Goal: Information Seeking & Learning: Learn about a topic

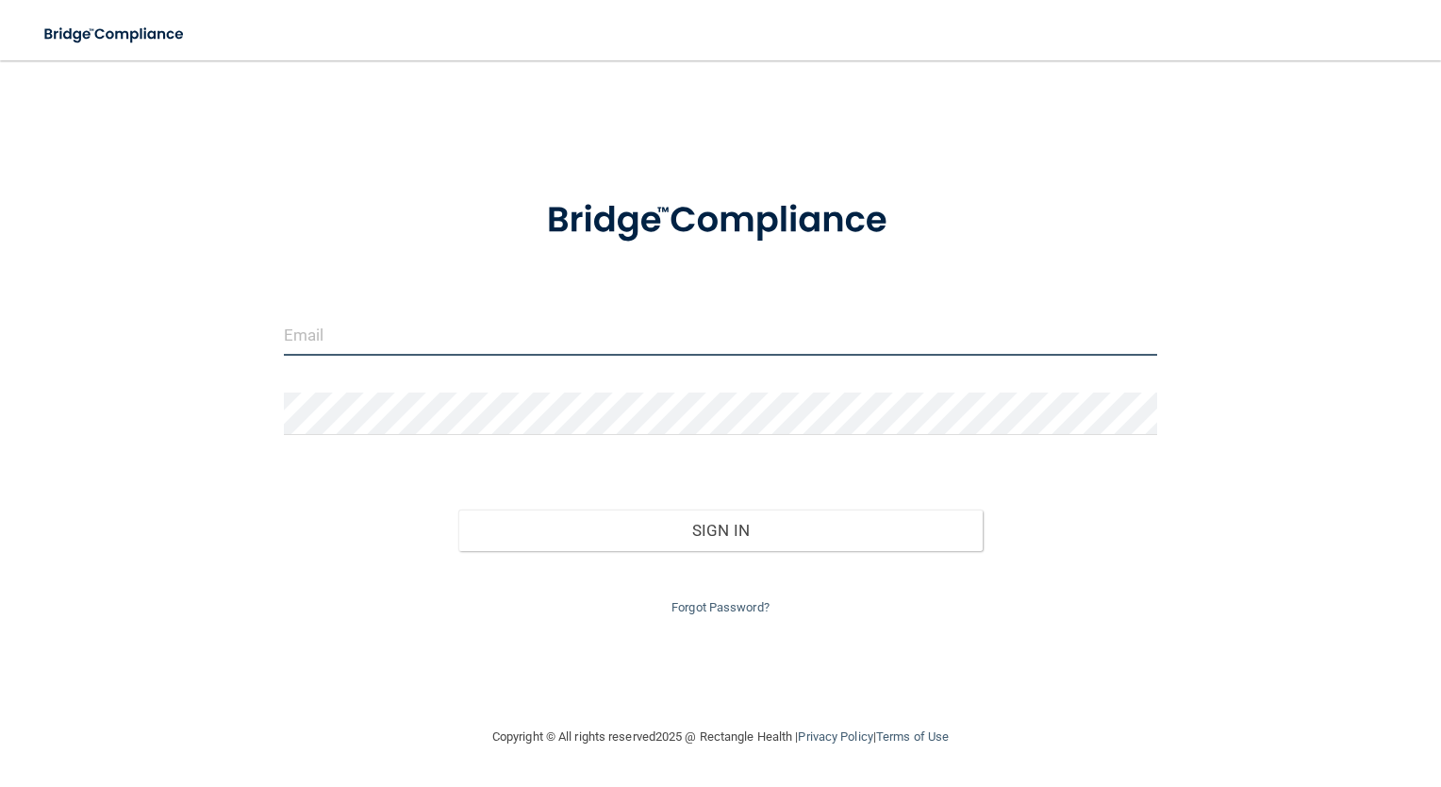
click at [353, 334] on input "email" at bounding box center [721, 334] width 874 height 42
type input "[EMAIL_ADDRESS][DOMAIN_NAME]"
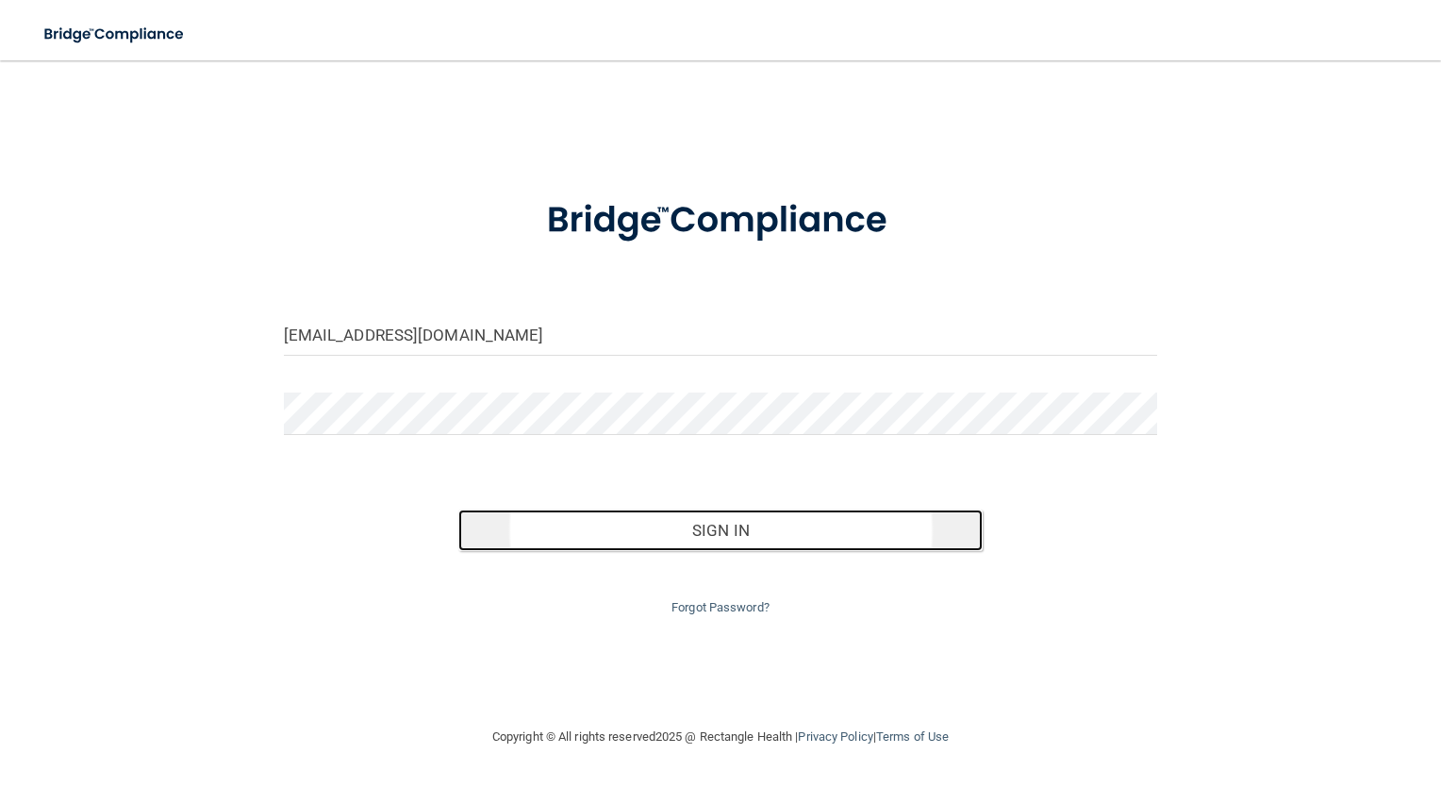
click at [548, 529] on button "Sign In" at bounding box center [720, 529] width 524 height 41
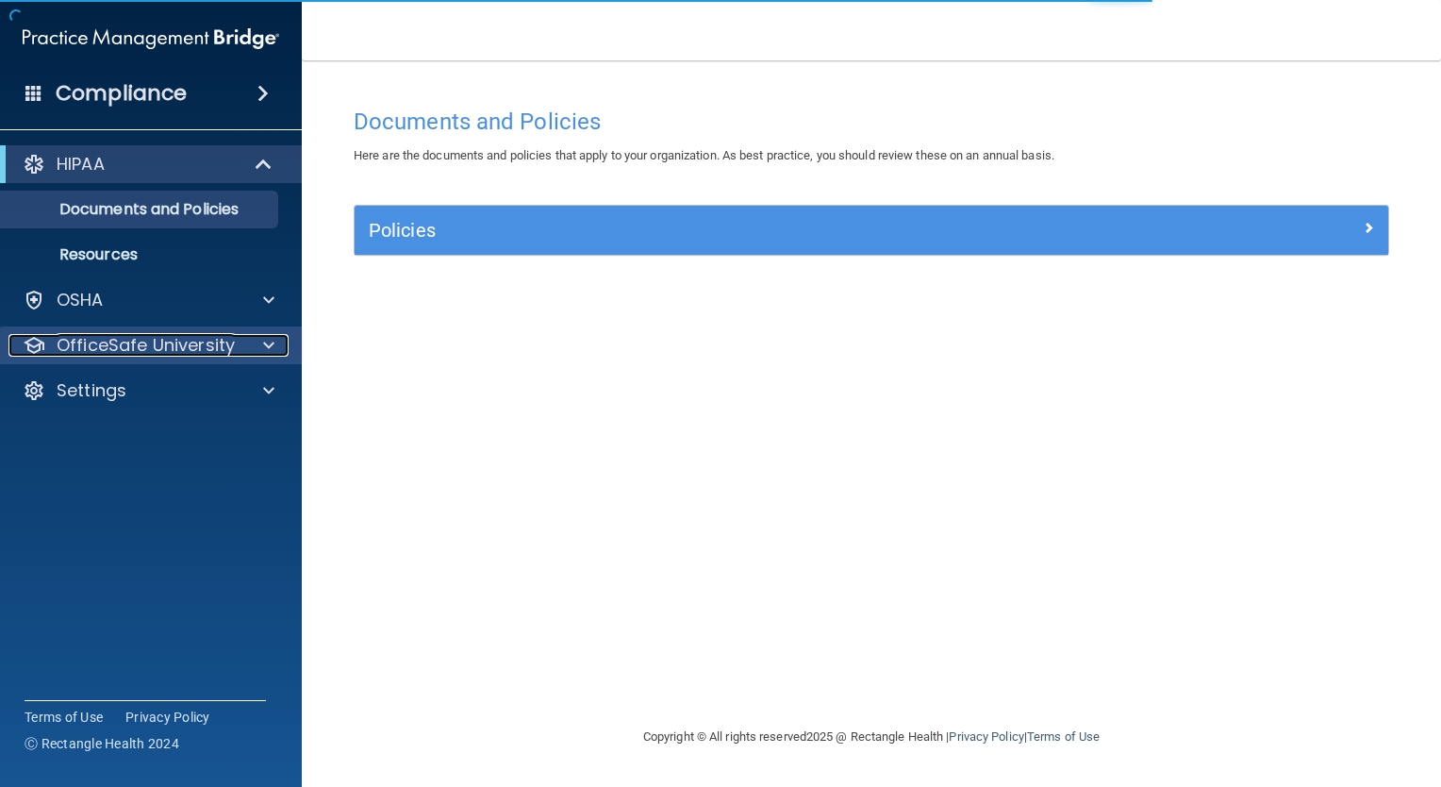
click at [99, 349] on p "OfficeSafe University" at bounding box center [146, 345] width 178 height 23
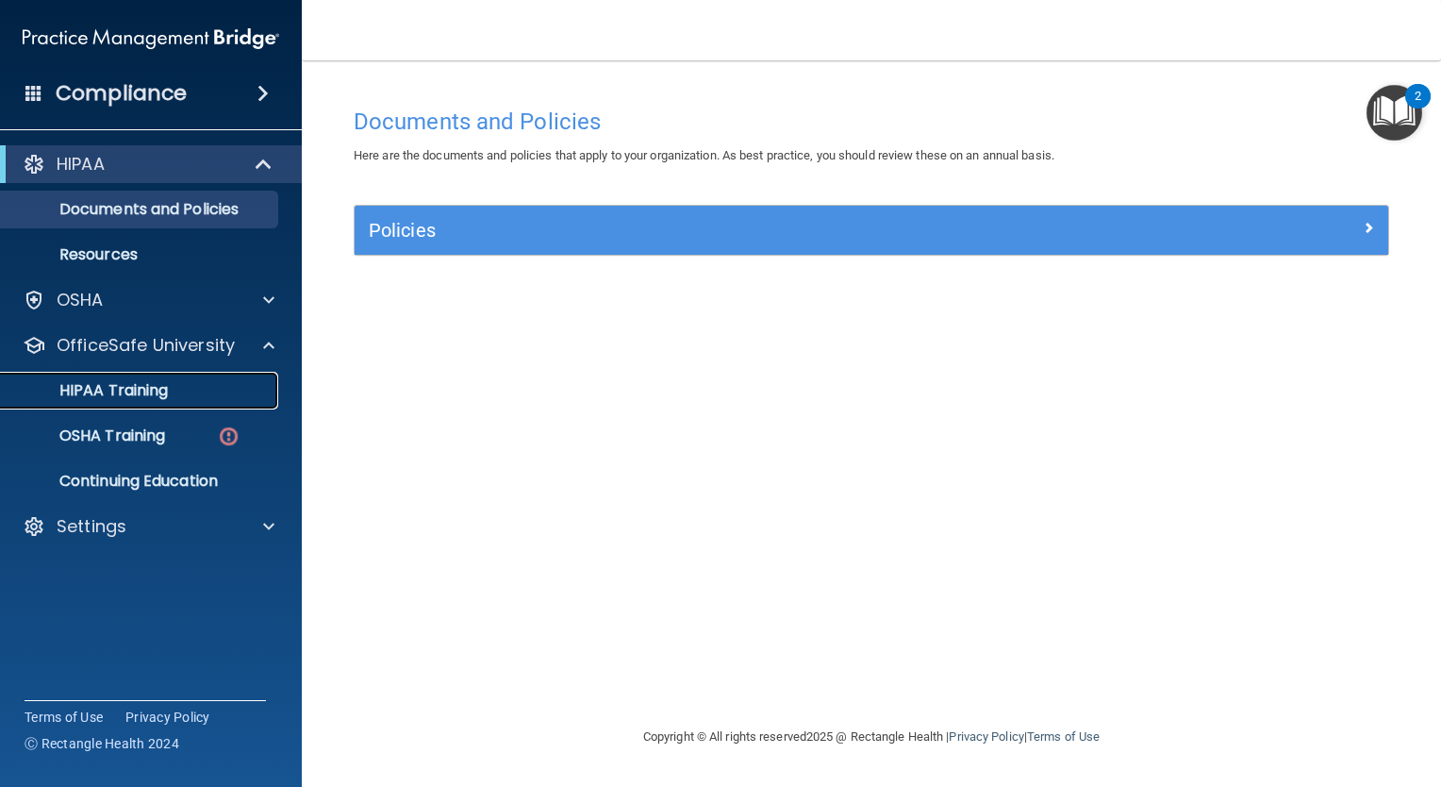
click at [107, 391] on p "HIPAA Training" at bounding box center [90, 390] width 156 height 19
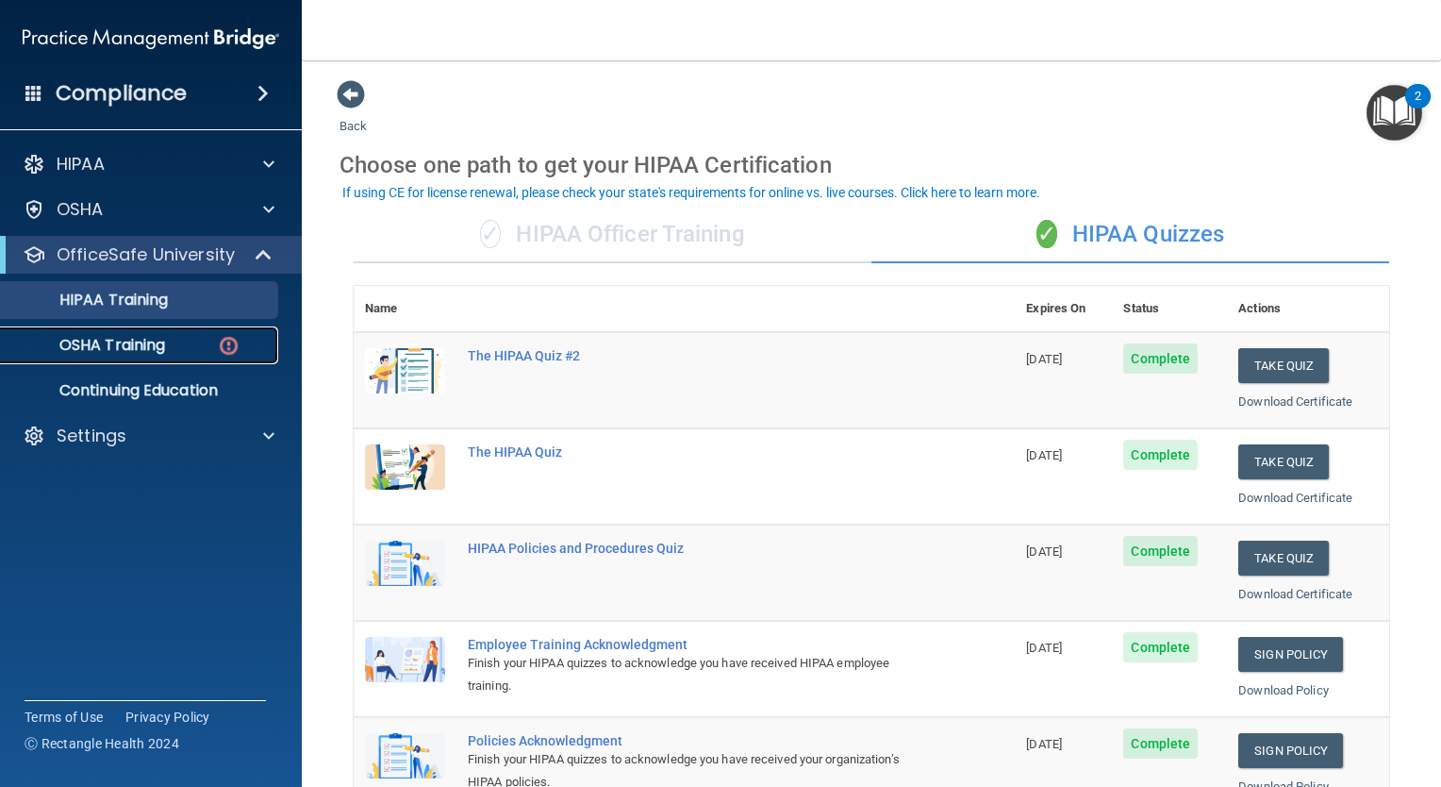
click at [141, 340] on p "OSHA Training" at bounding box center [88, 345] width 153 height 19
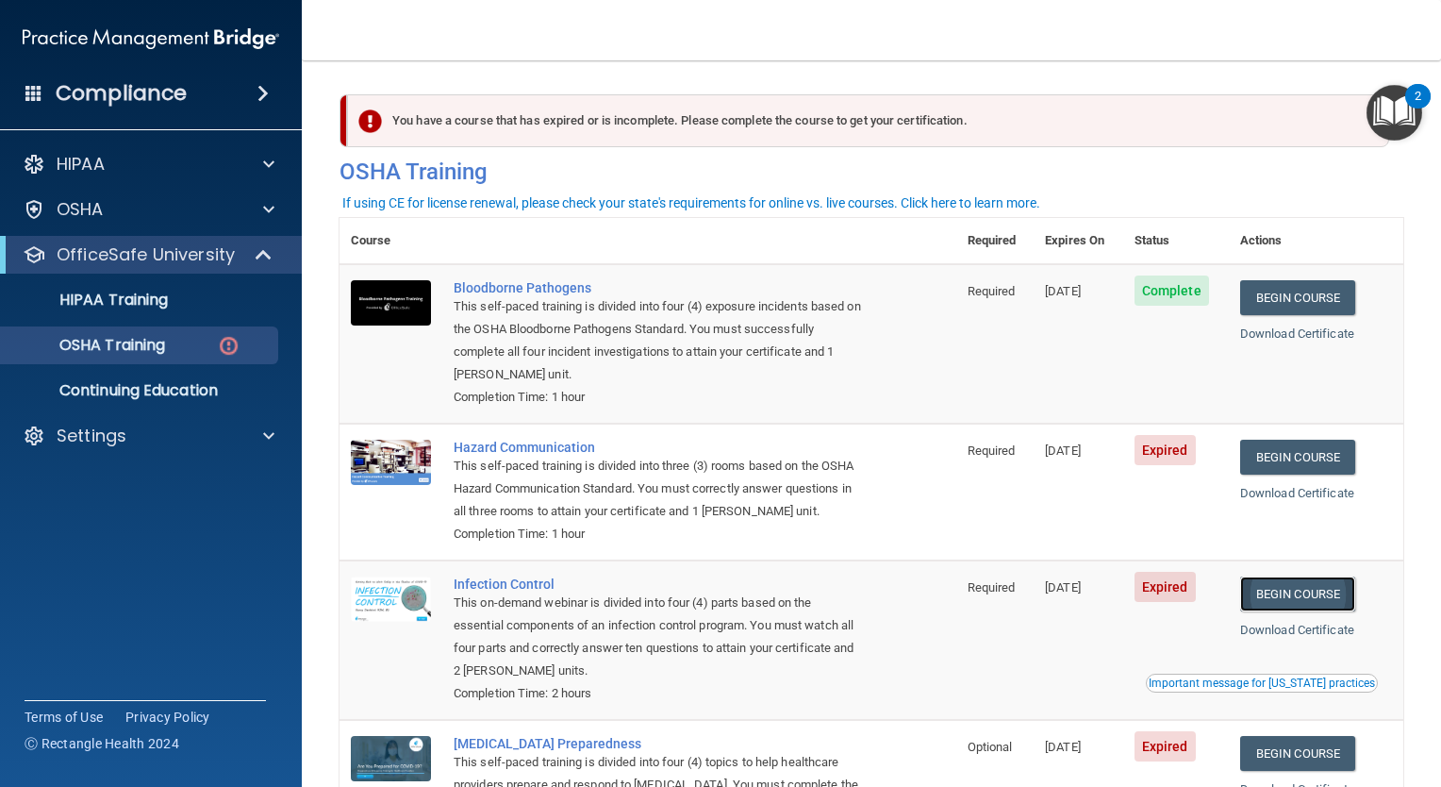
click at [1268, 599] on link "Begin Course" at bounding box center [1297, 593] width 115 height 35
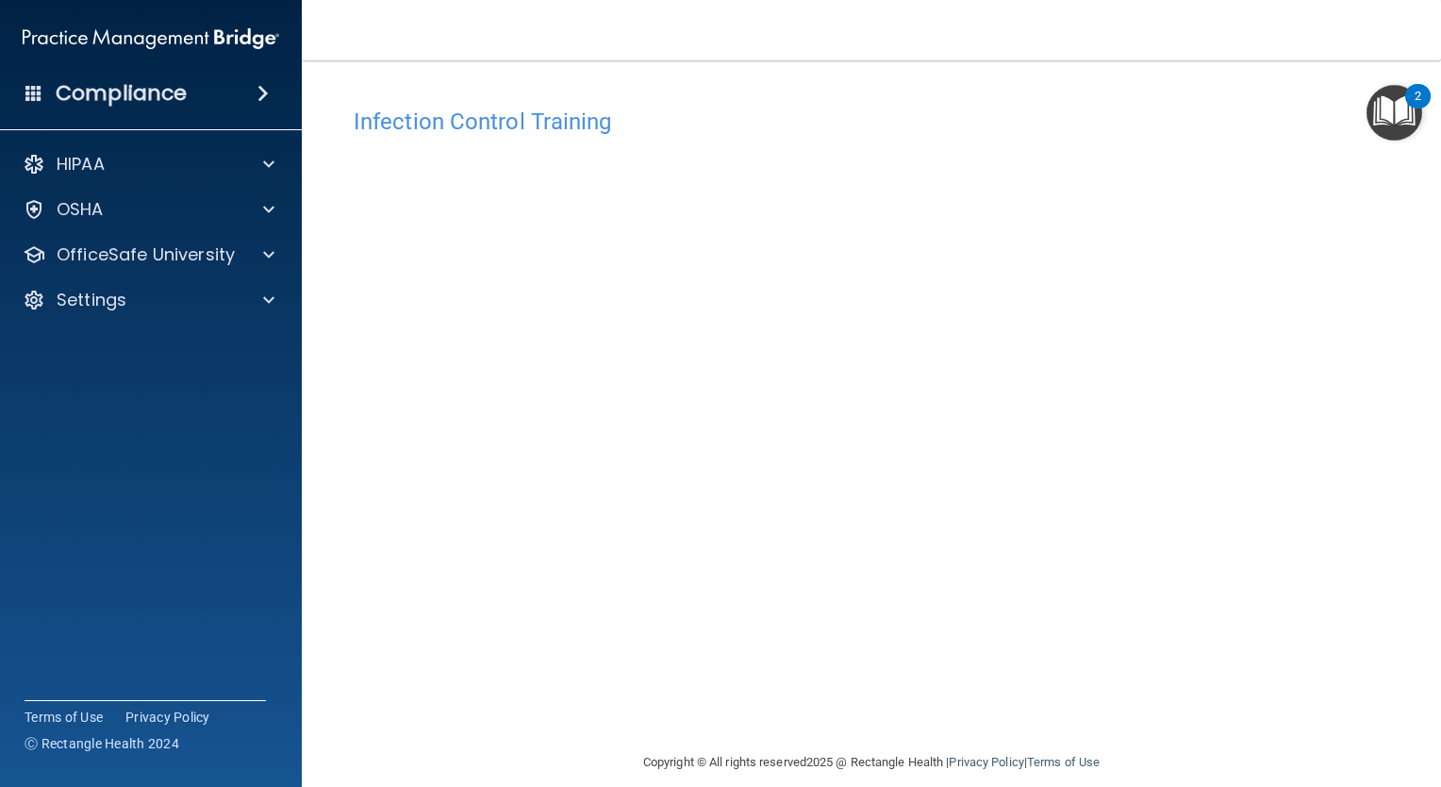
scroll to position [20, 0]
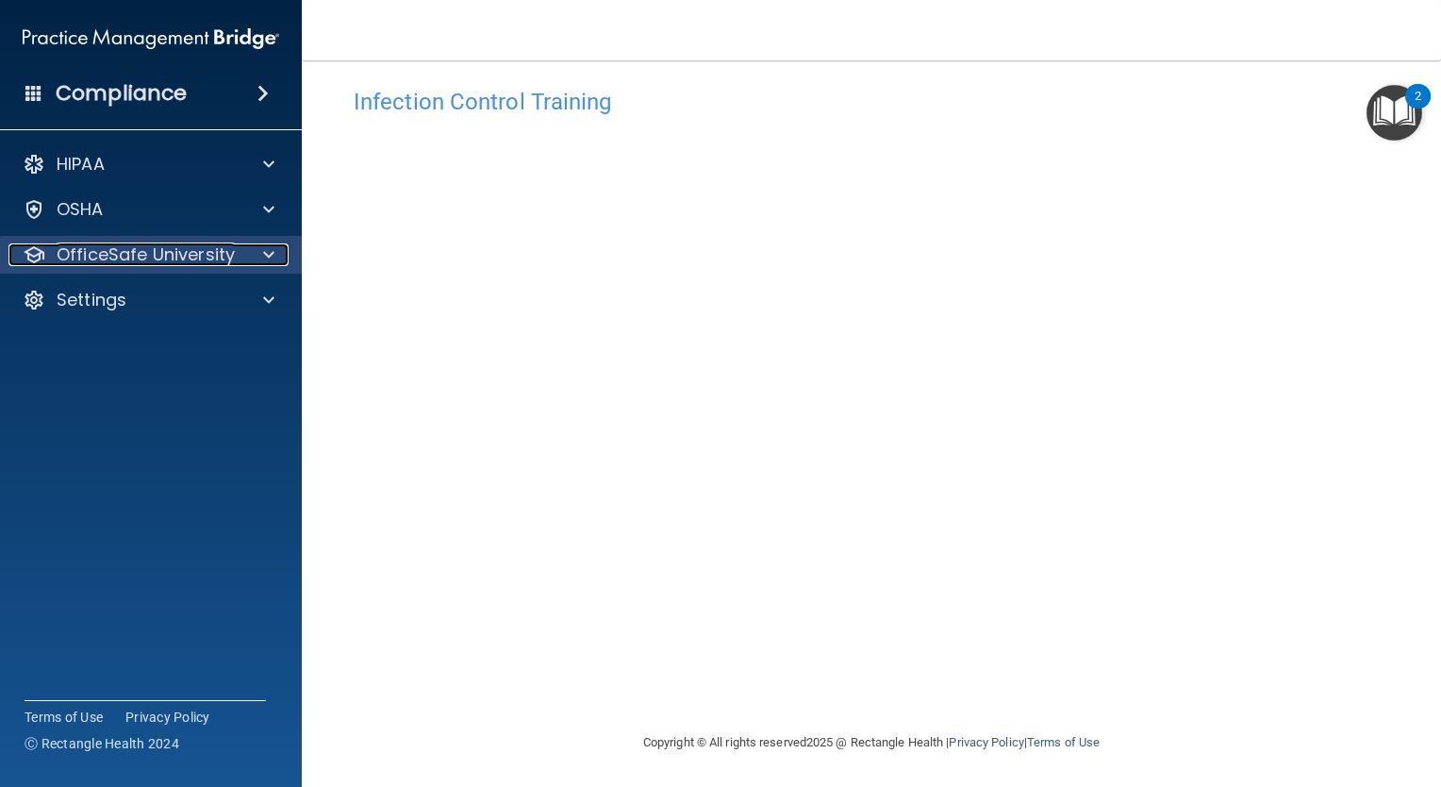
click at [122, 254] on p "OfficeSafe University" at bounding box center [146, 254] width 178 height 23
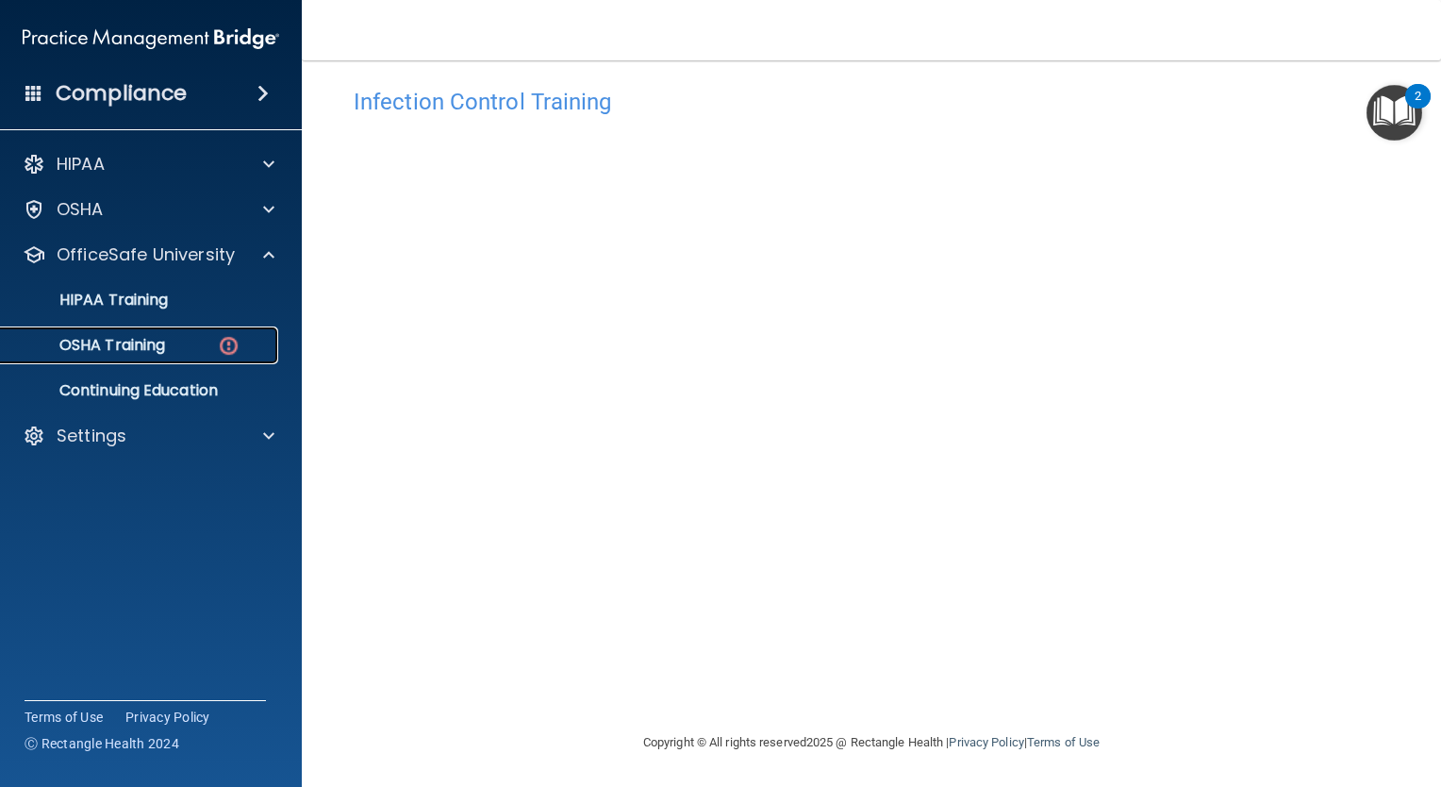
click at [119, 343] on p "OSHA Training" at bounding box center [88, 345] width 153 height 19
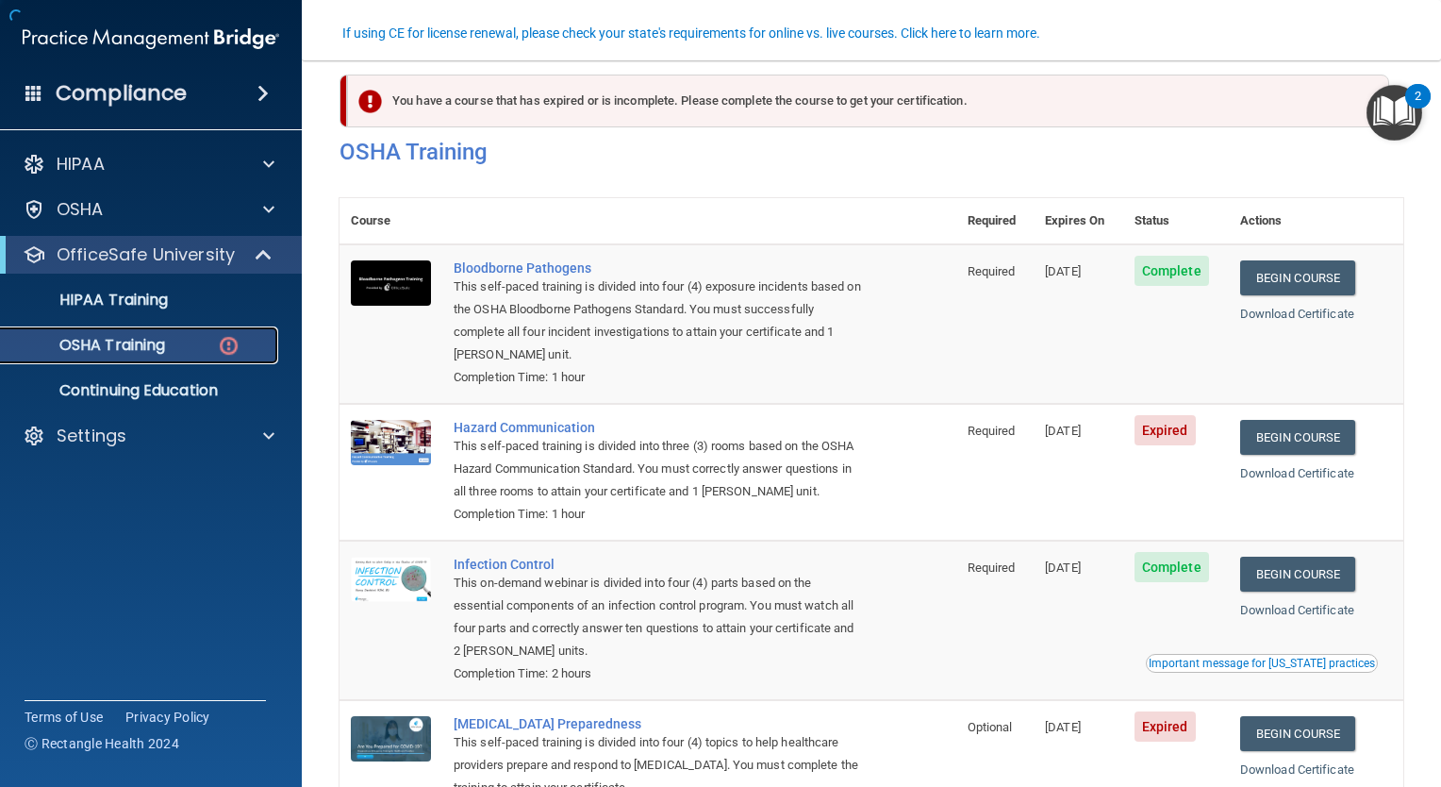
scroll to position [170, 0]
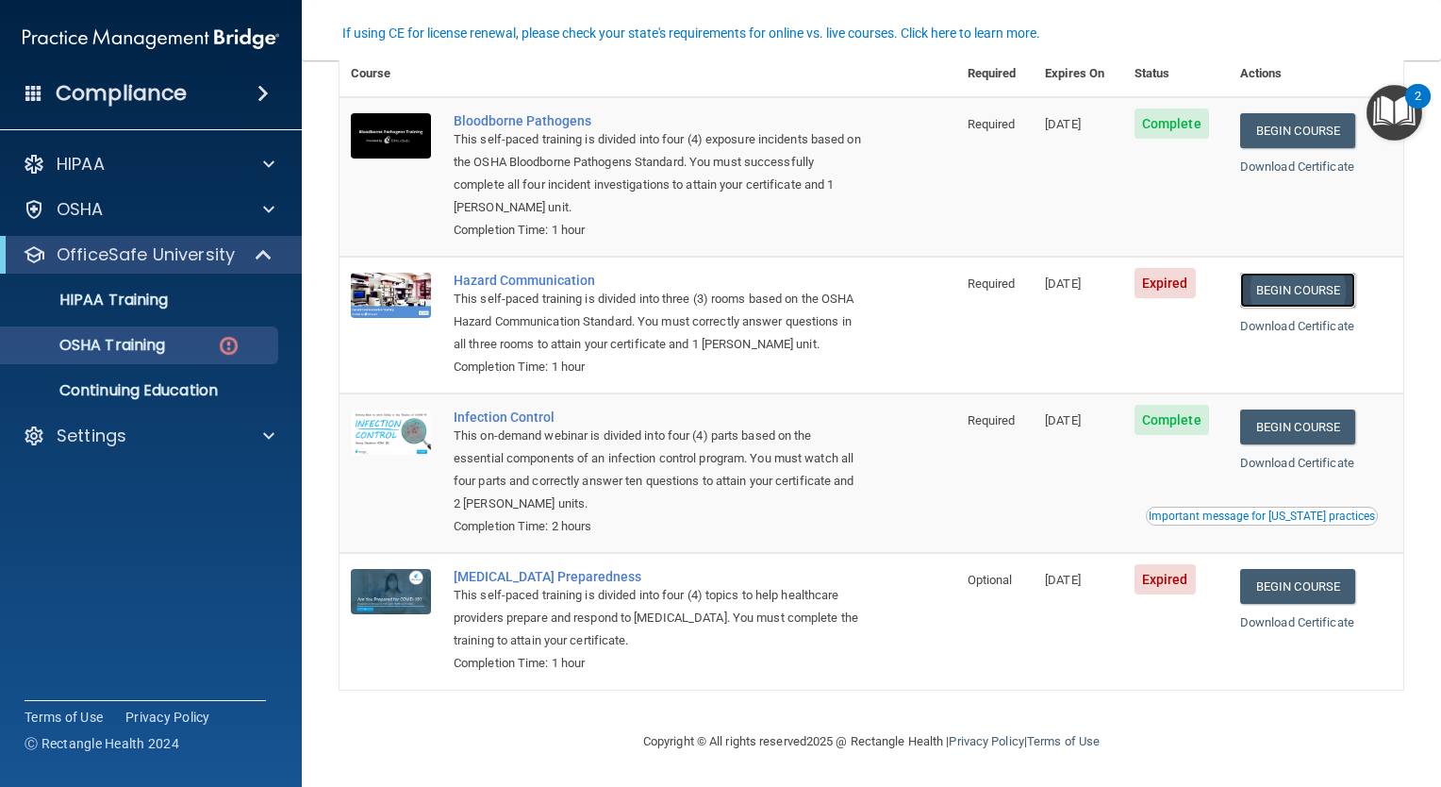
click at [1312, 296] on link "Begin Course" at bounding box center [1297, 290] width 115 height 35
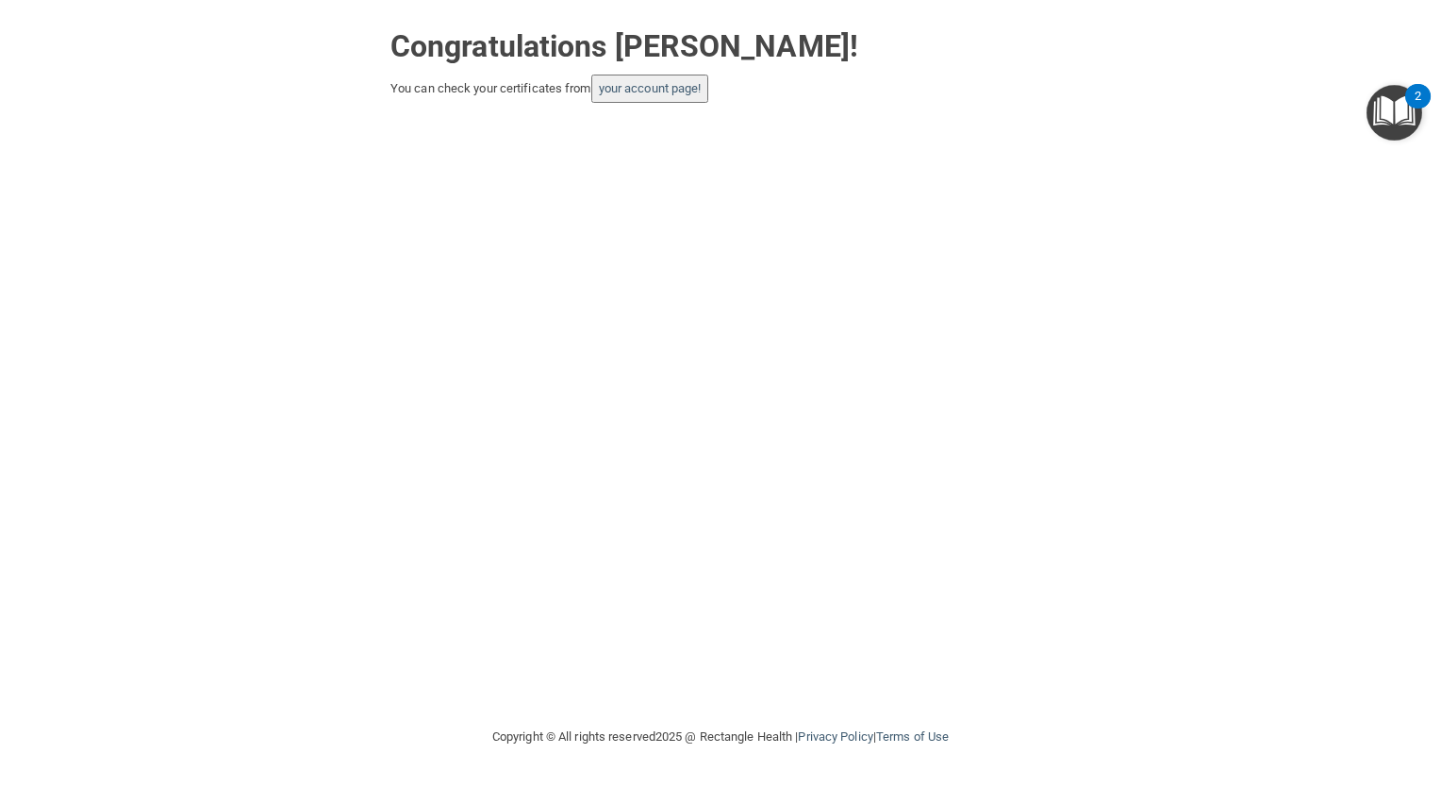
click at [645, 96] on button "your account page!" at bounding box center [650, 89] width 118 height 28
drag, startPoint x: 649, startPoint y: 90, endPoint x: 636, endPoint y: 89, distance: 13.2
drag, startPoint x: 636, startPoint y: 89, endPoint x: 623, endPoint y: 88, distance: 12.3
click at [623, 88] on link "your account page!" at bounding box center [650, 88] width 103 height 14
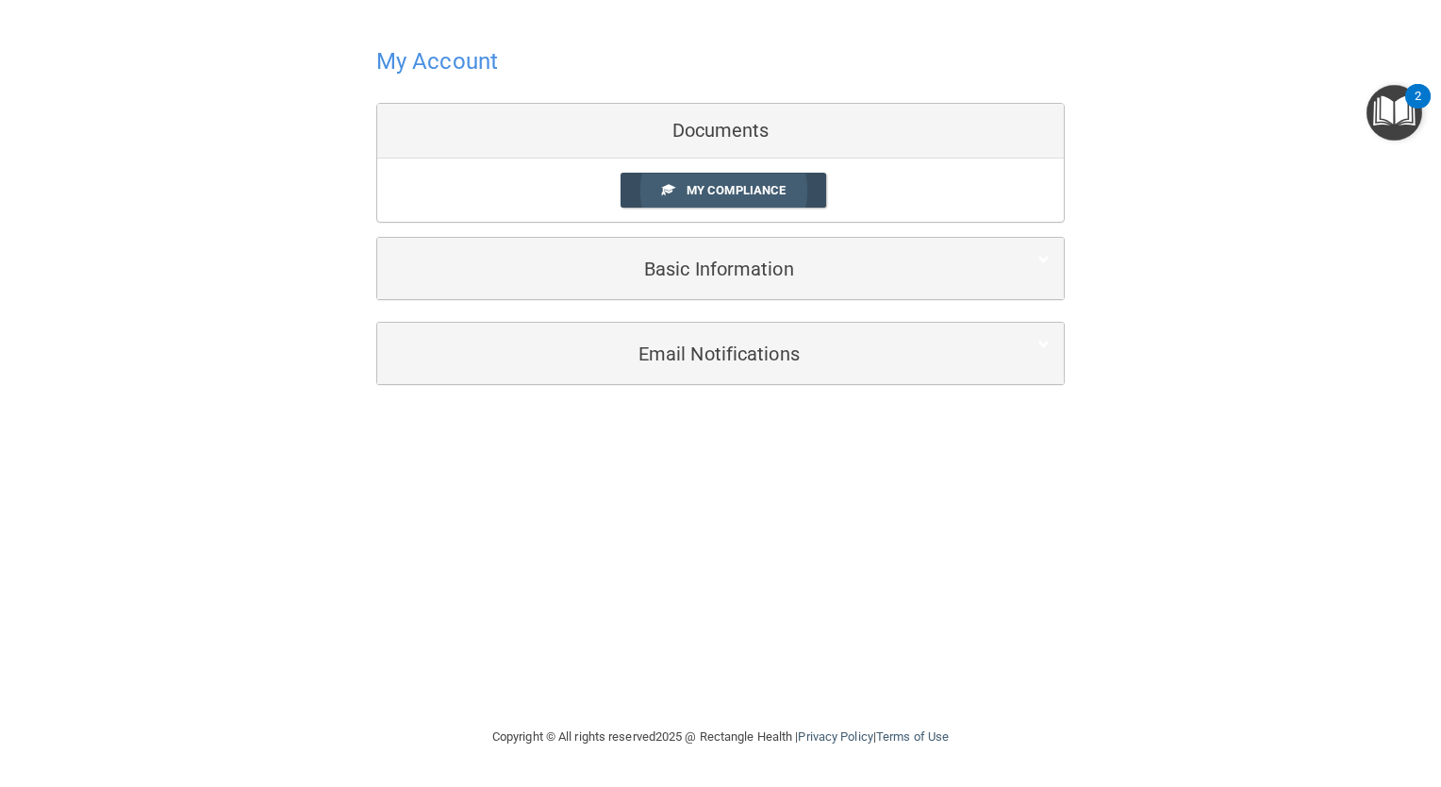
click at [686, 198] on link "My Compliance" at bounding box center [724, 190] width 207 height 35
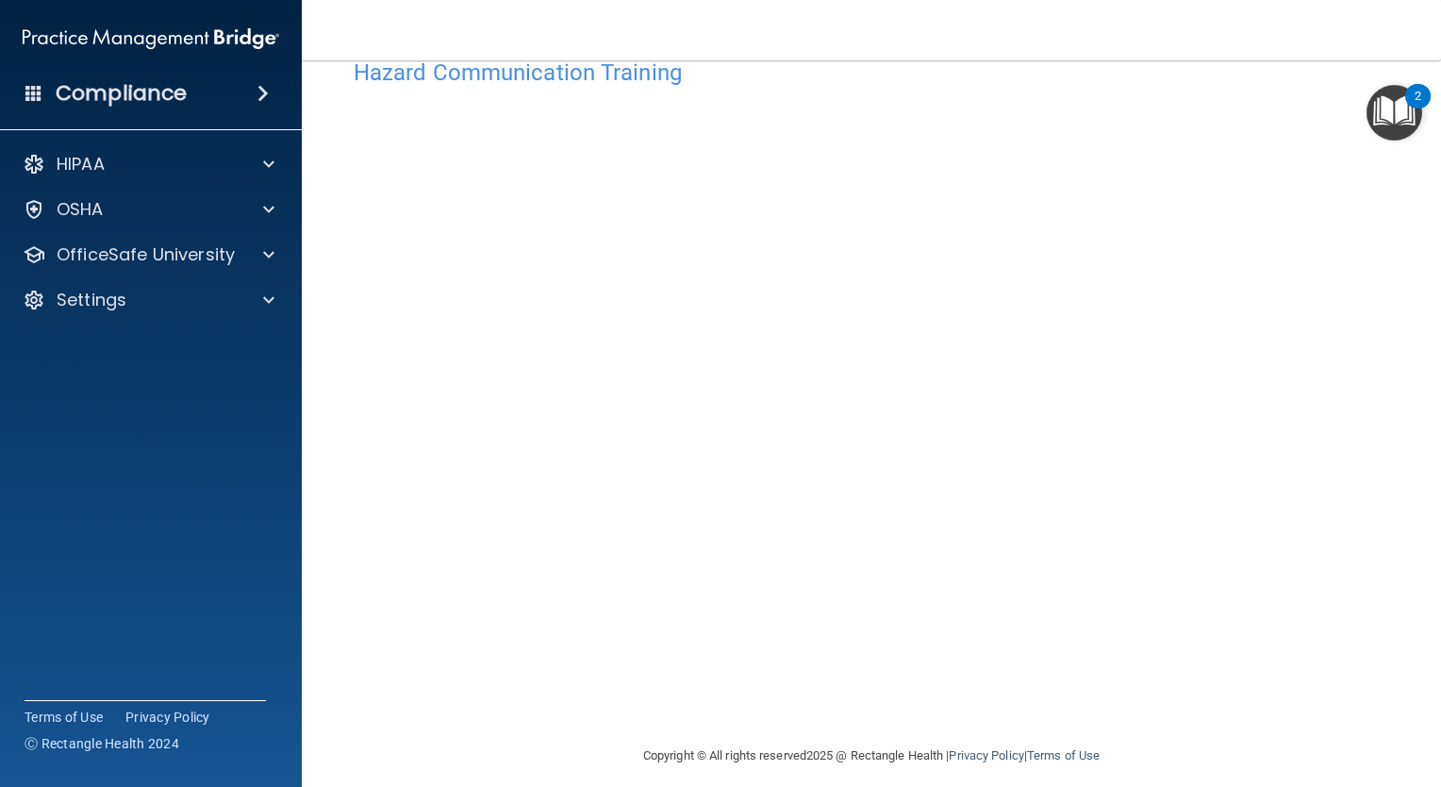
scroll to position [63, 0]
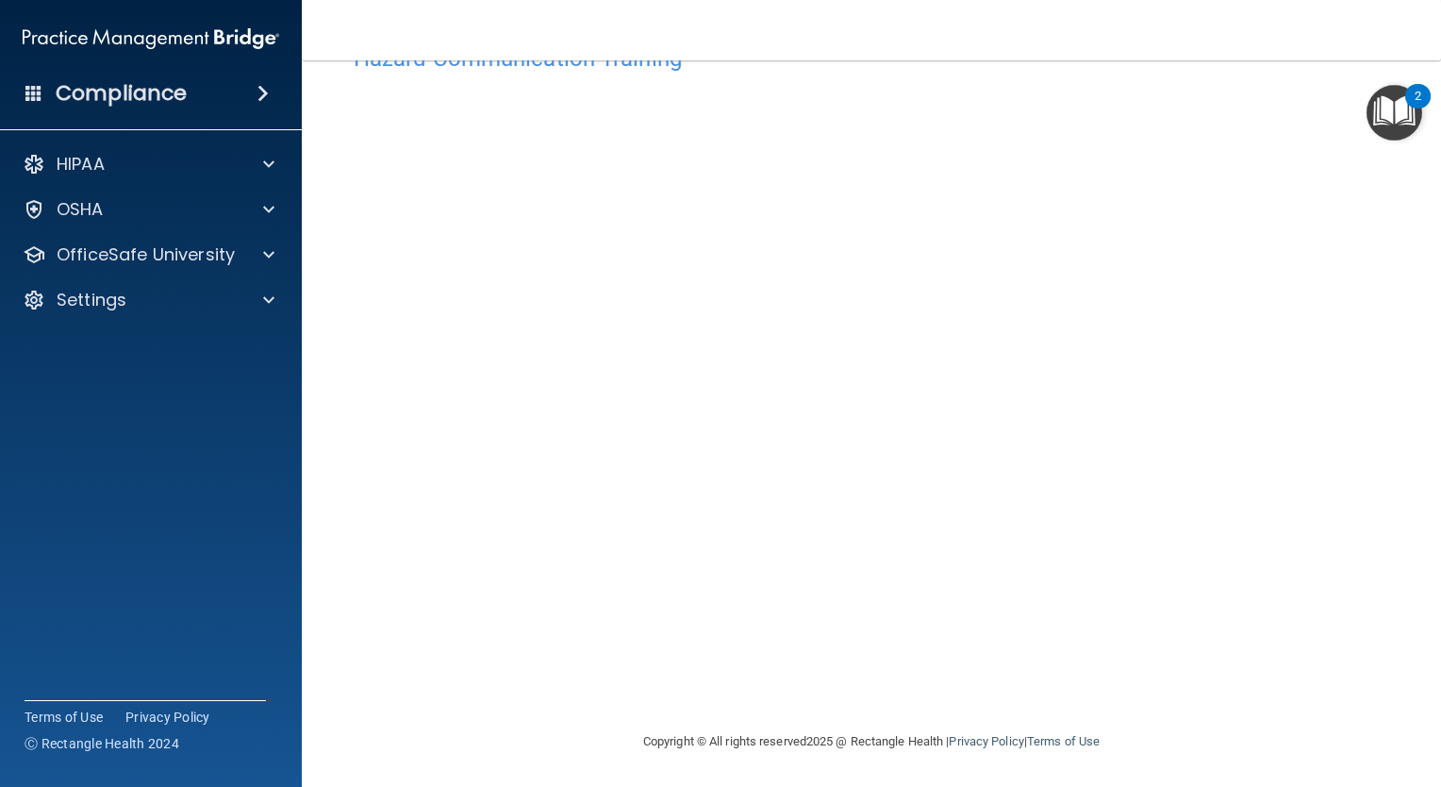
click at [1347, 762] on footer "Copyright © All rights reserved 2025 @ Rectangle Health | Privacy Policy | Term…" at bounding box center [872, 739] width 1064 height 57
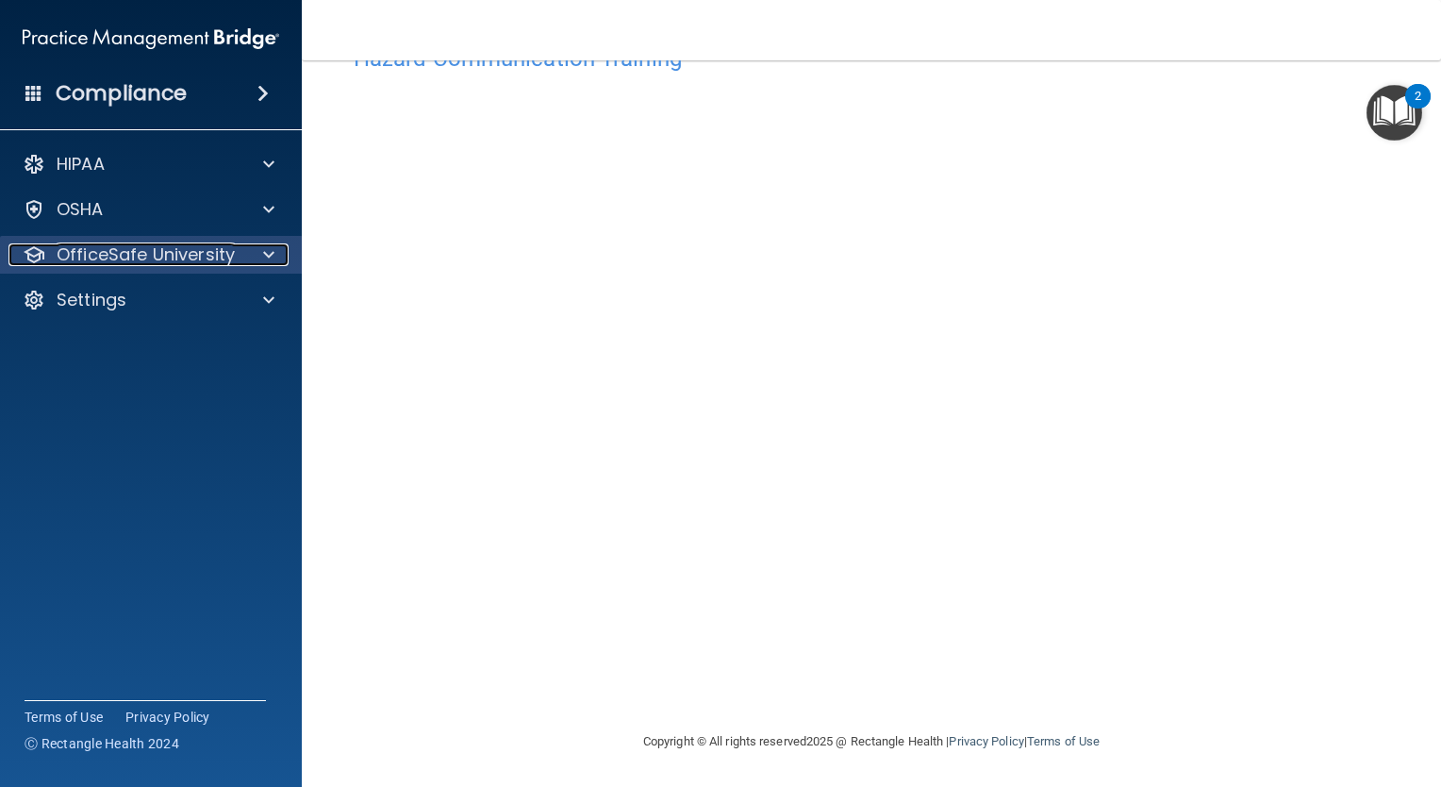
click at [64, 251] on p "OfficeSafe University" at bounding box center [146, 254] width 178 height 23
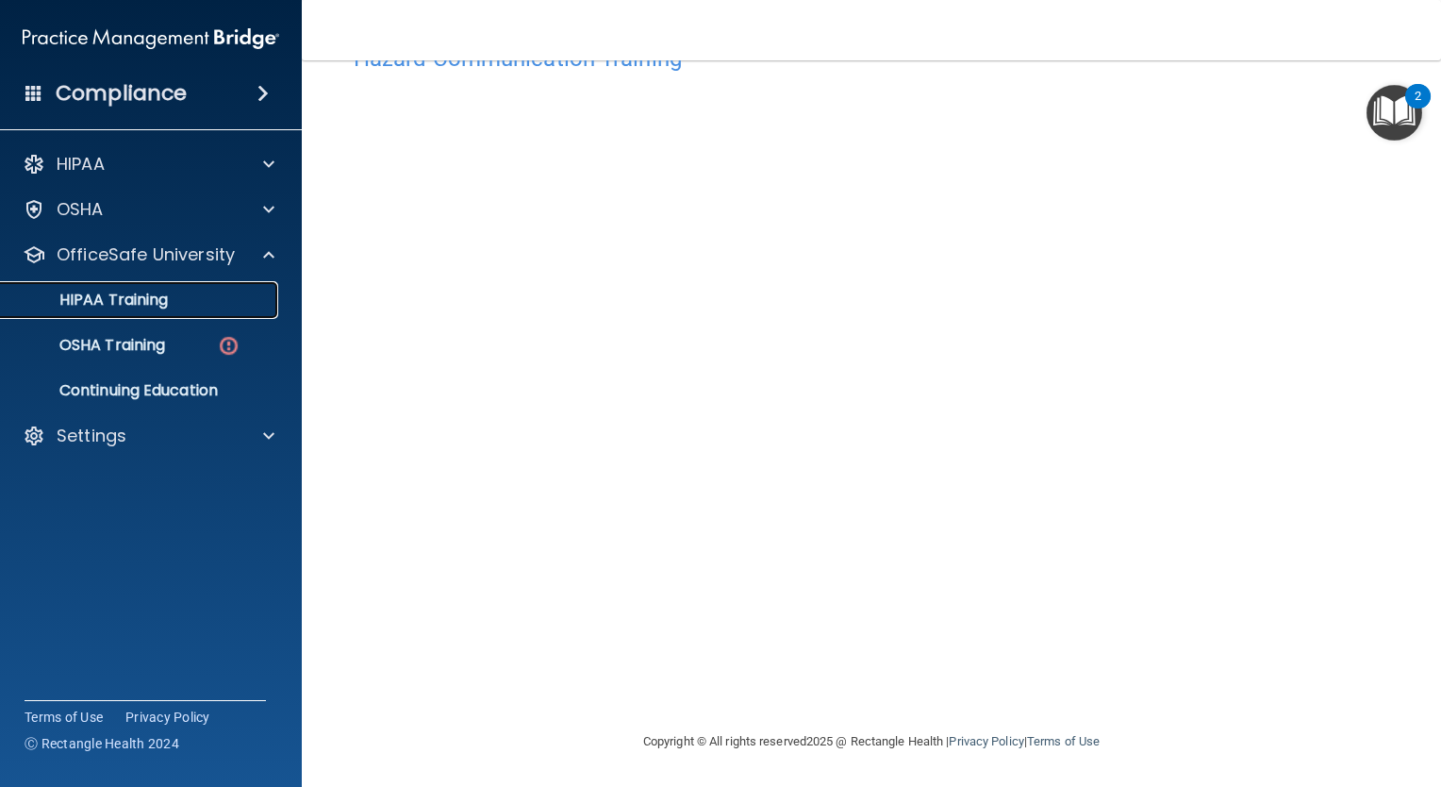
click at [80, 292] on p "HIPAA Training" at bounding box center [90, 299] width 156 height 19
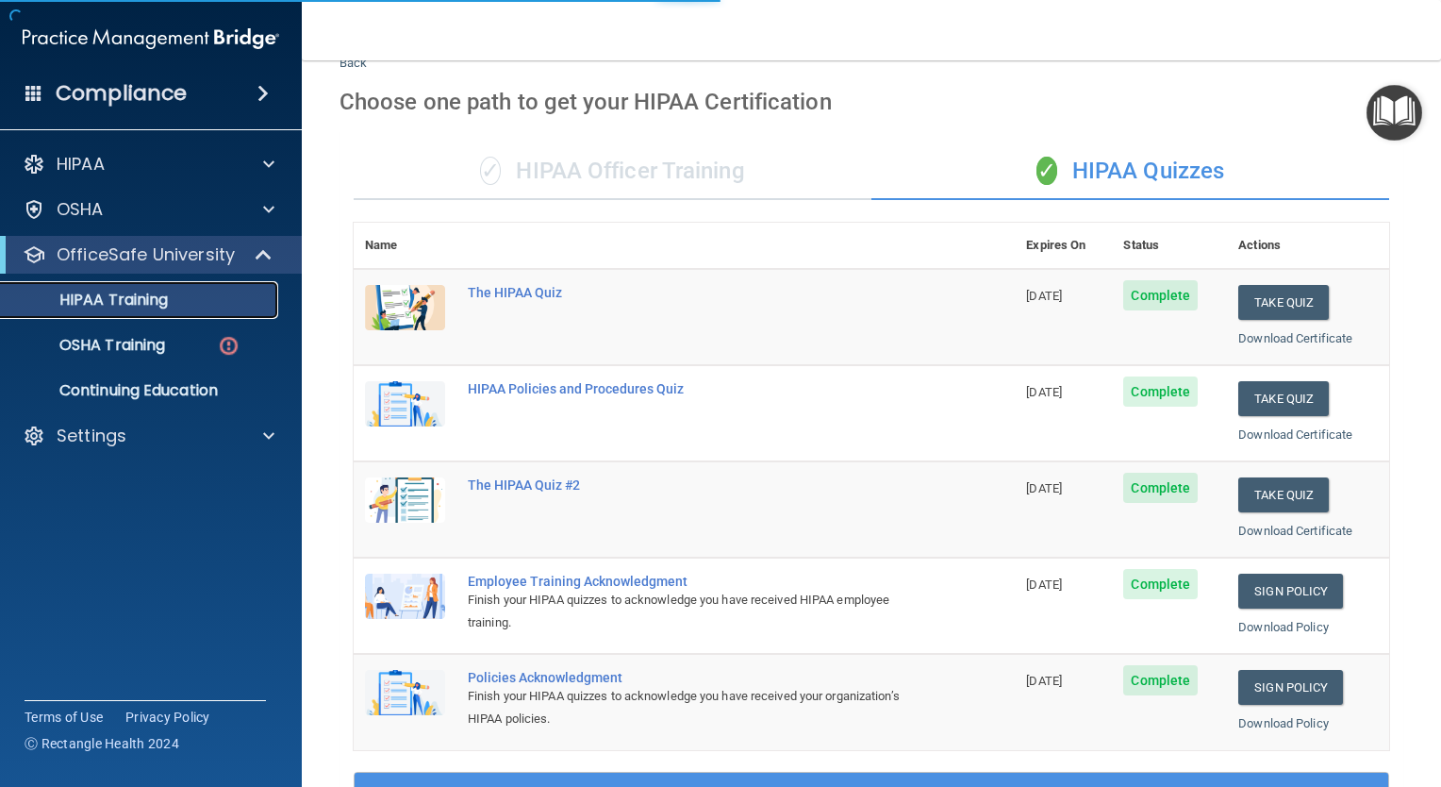
scroll to position [629, 0]
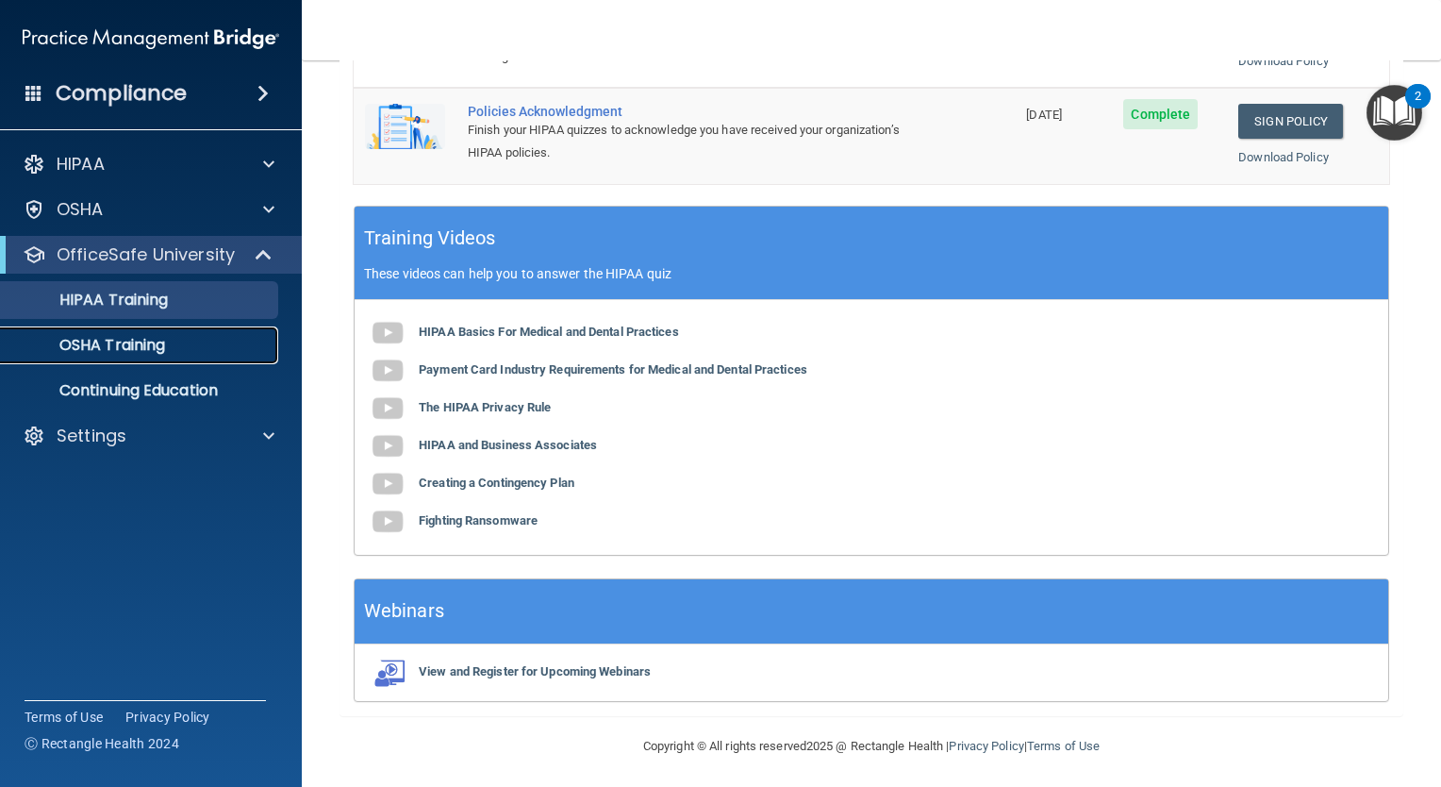
click at [78, 350] on p "OSHA Training" at bounding box center [88, 345] width 153 height 19
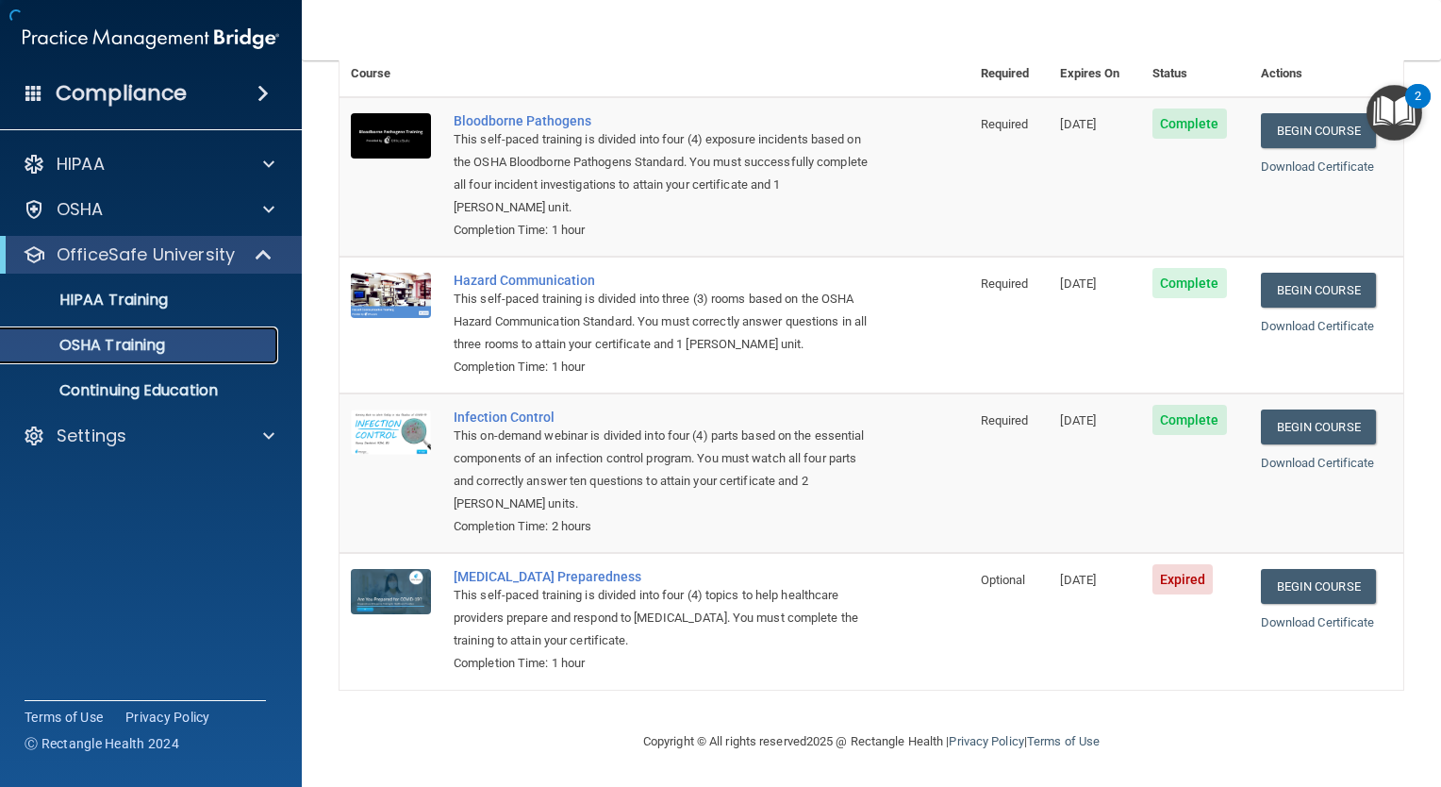
scroll to position [117, 0]
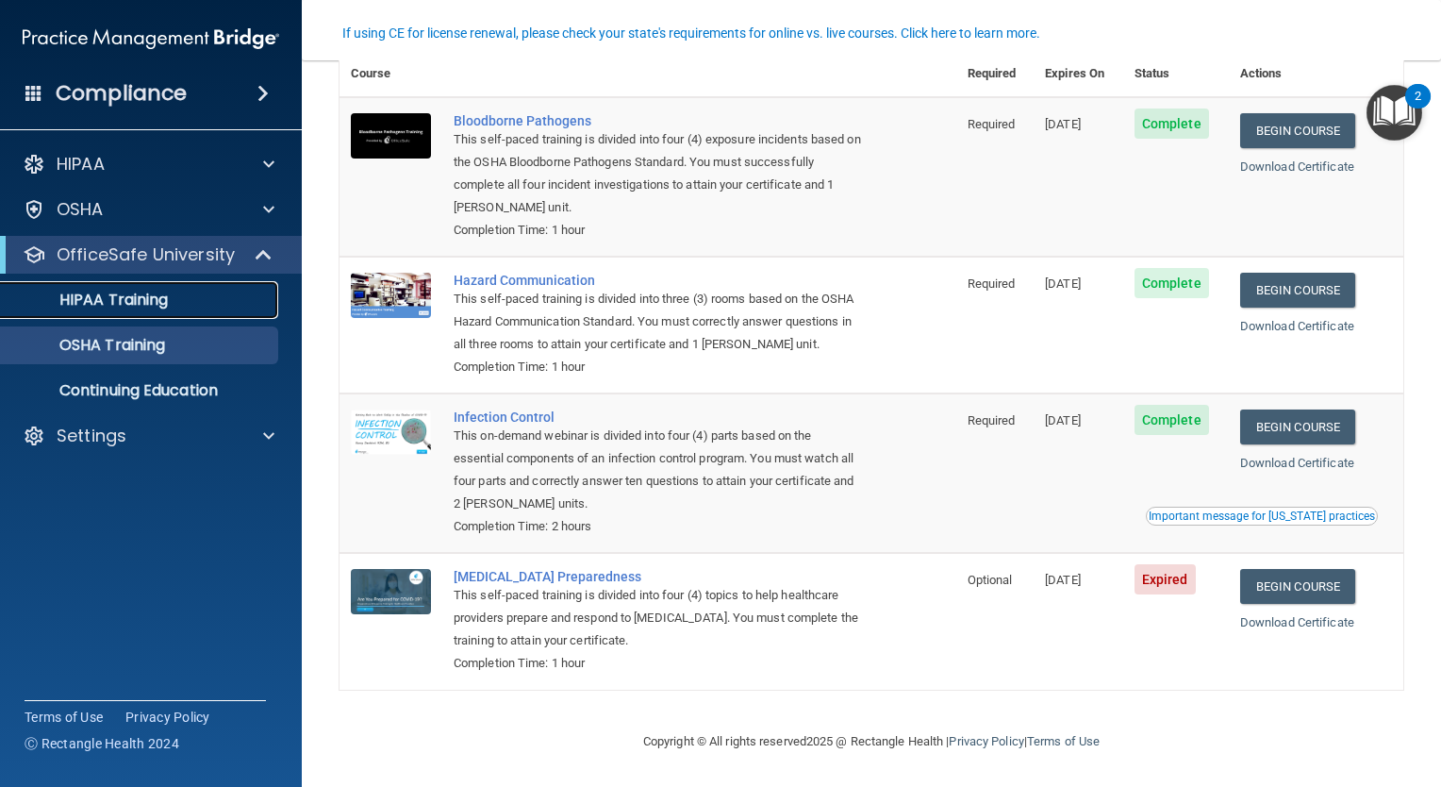
click at [75, 302] on p "HIPAA Training" at bounding box center [90, 299] width 156 height 19
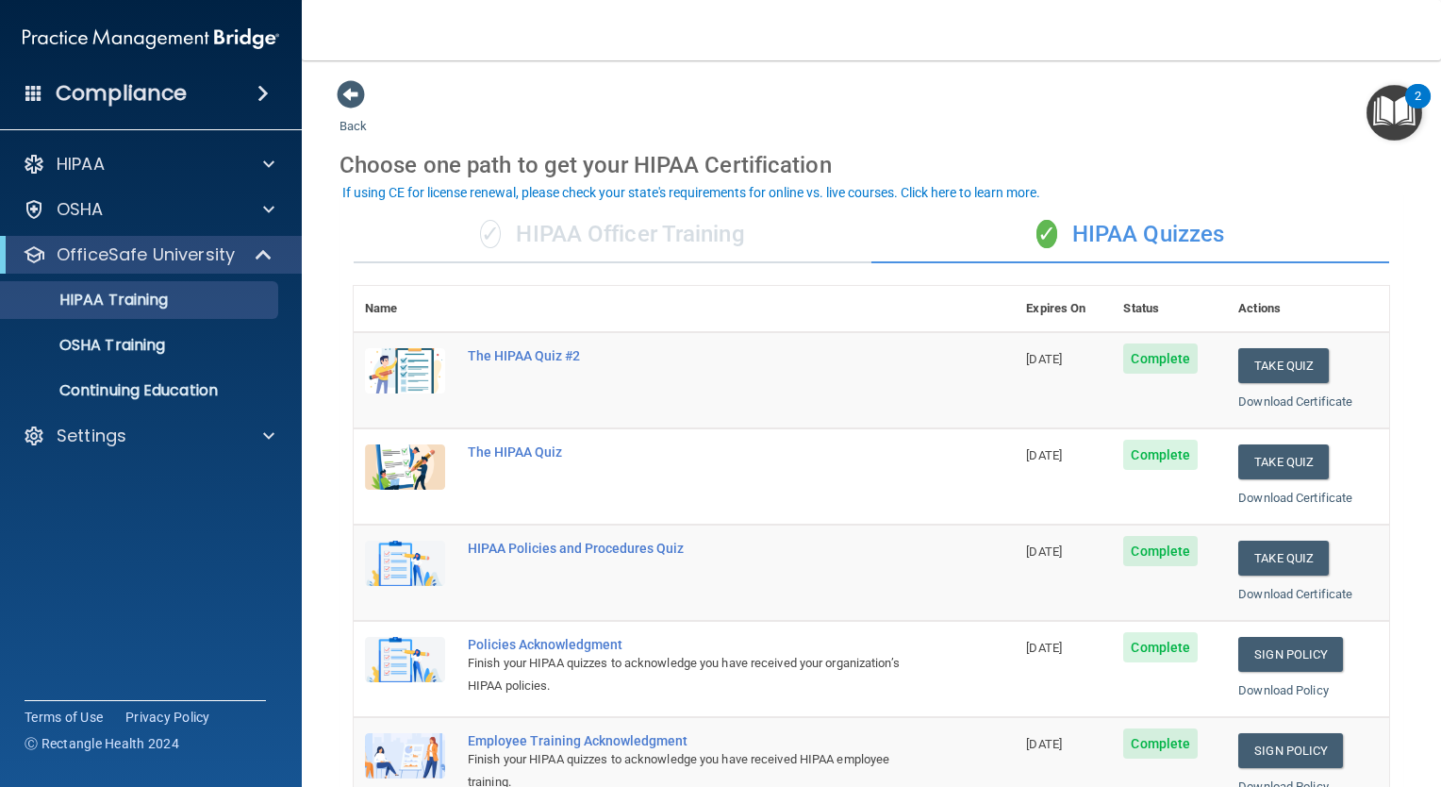
click at [461, 257] on div "✓ HIPAA Officer Training" at bounding box center [613, 235] width 518 height 57
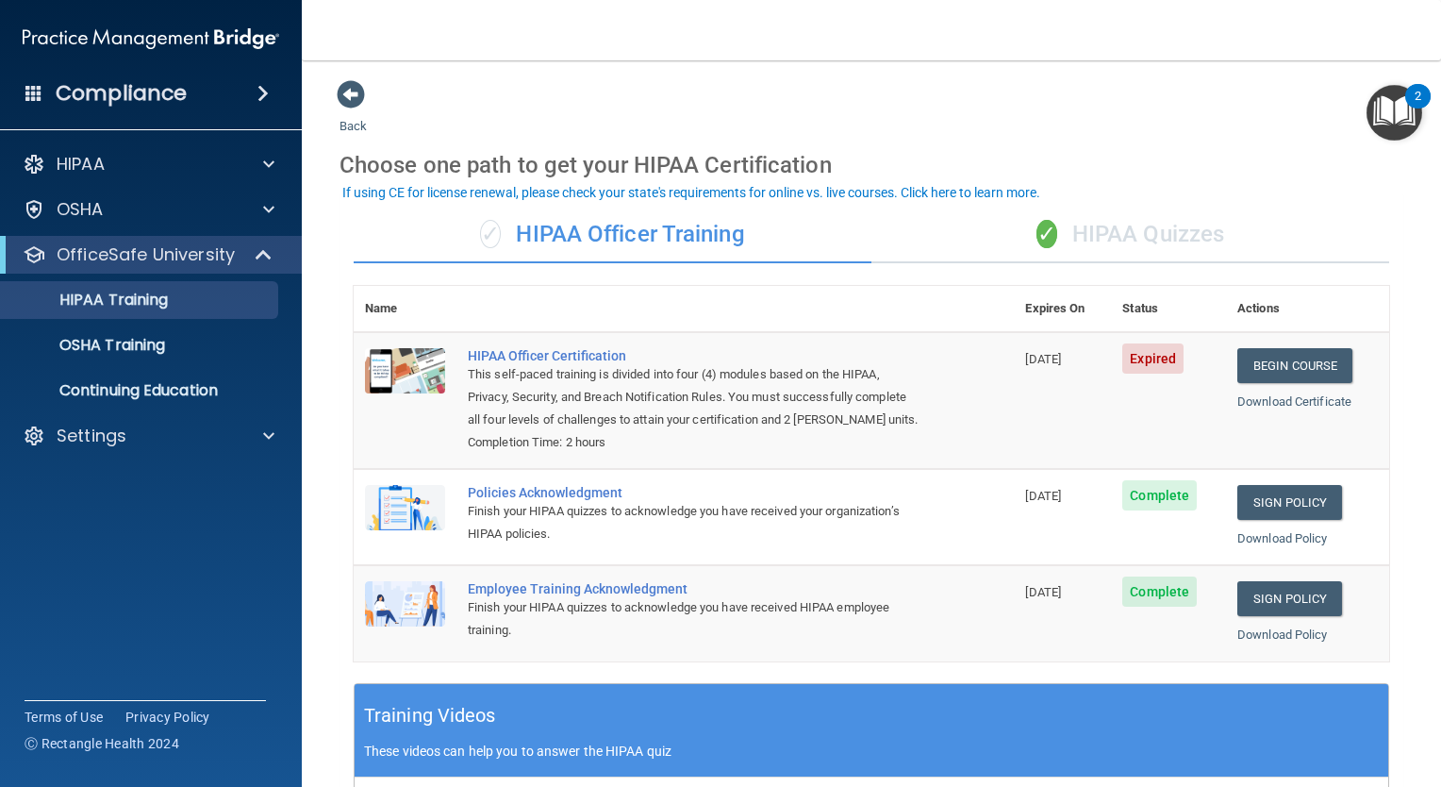
click at [577, 238] on div "✓ HIPAA Officer Training" at bounding box center [613, 235] width 518 height 57
click at [1265, 358] on link "Begin Course" at bounding box center [1294, 365] width 115 height 35
